Goal: Task Accomplishment & Management: Use online tool/utility

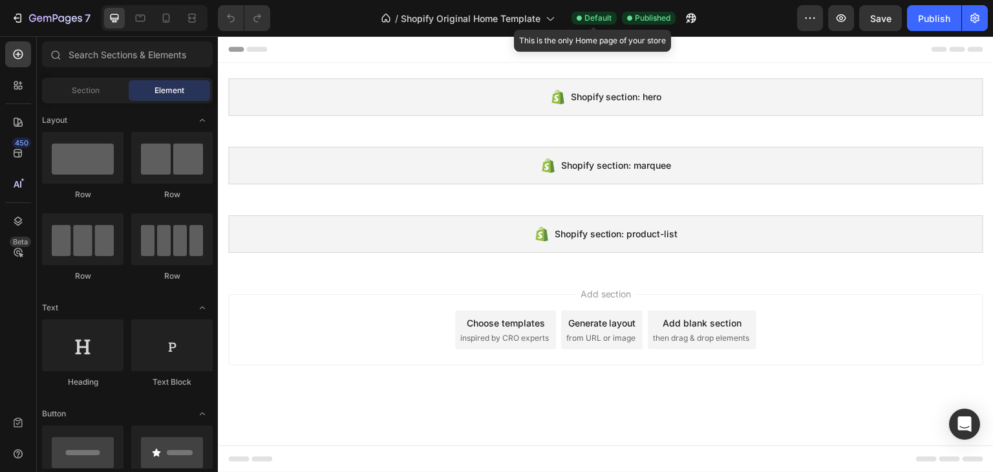
click at [600, 16] on span "Default" at bounding box center [598, 18] width 27 height 12
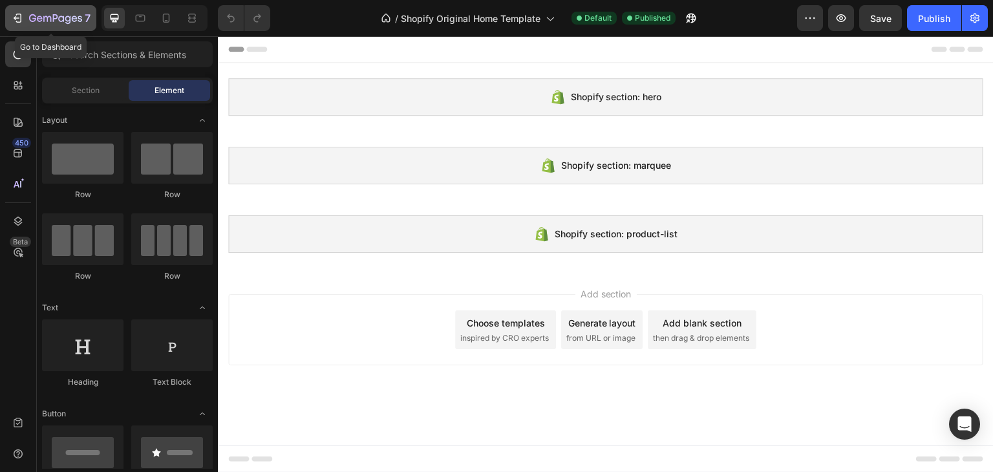
click at [25, 18] on div "7" at bounding box center [51, 18] width 80 height 16
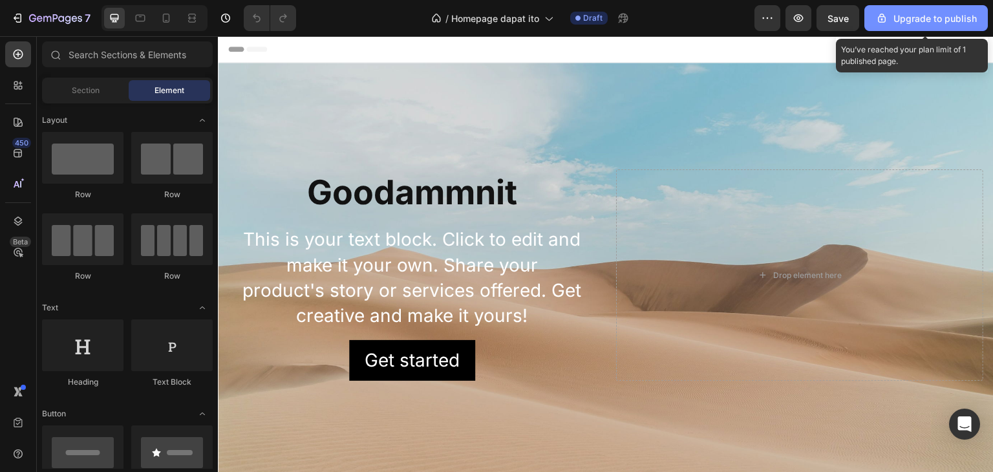
click at [877, 27] on button "Upgrade to publish" at bounding box center [927, 18] width 124 height 26
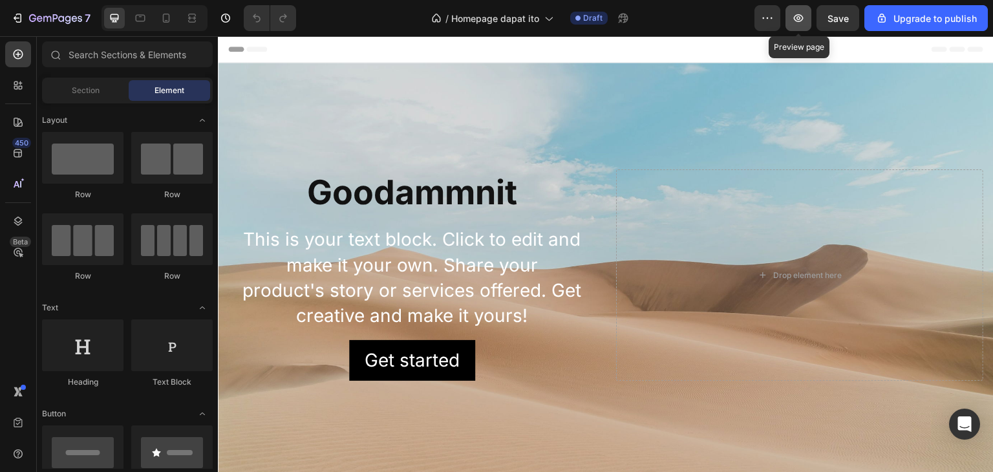
click at [796, 23] on icon "button" at bounding box center [798, 18] width 13 height 13
click at [586, 21] on span "Draft" at bounding box center [592, 18] width 19 height 12
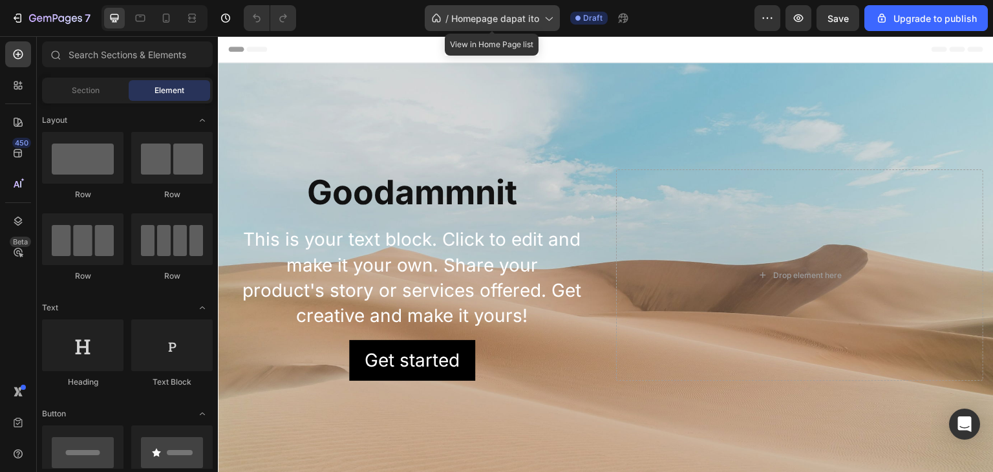
click at [547, 19] on icon at bounding box center [548, 18] width 13 height 13
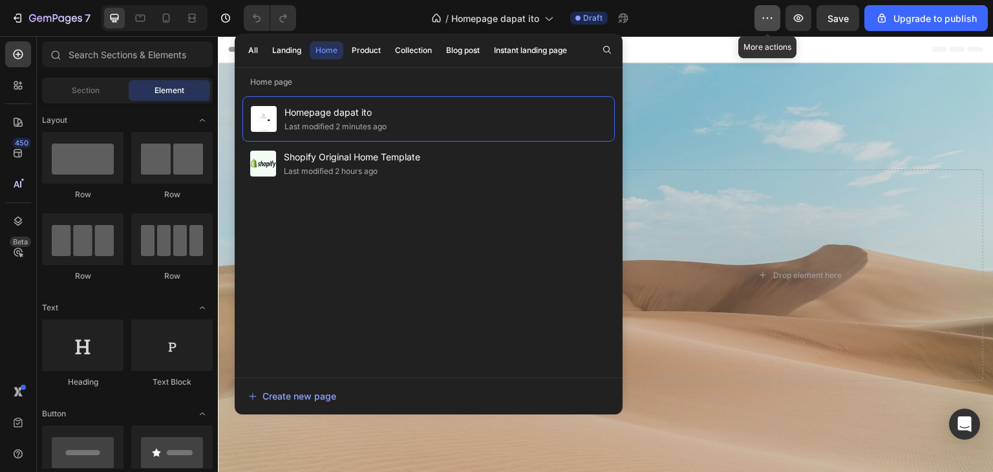
click at [764, 18] on icon "button" at bounding box center [767, 18] width 13 height 13
